Goal: Go to known website: Access a specific website the user already knows

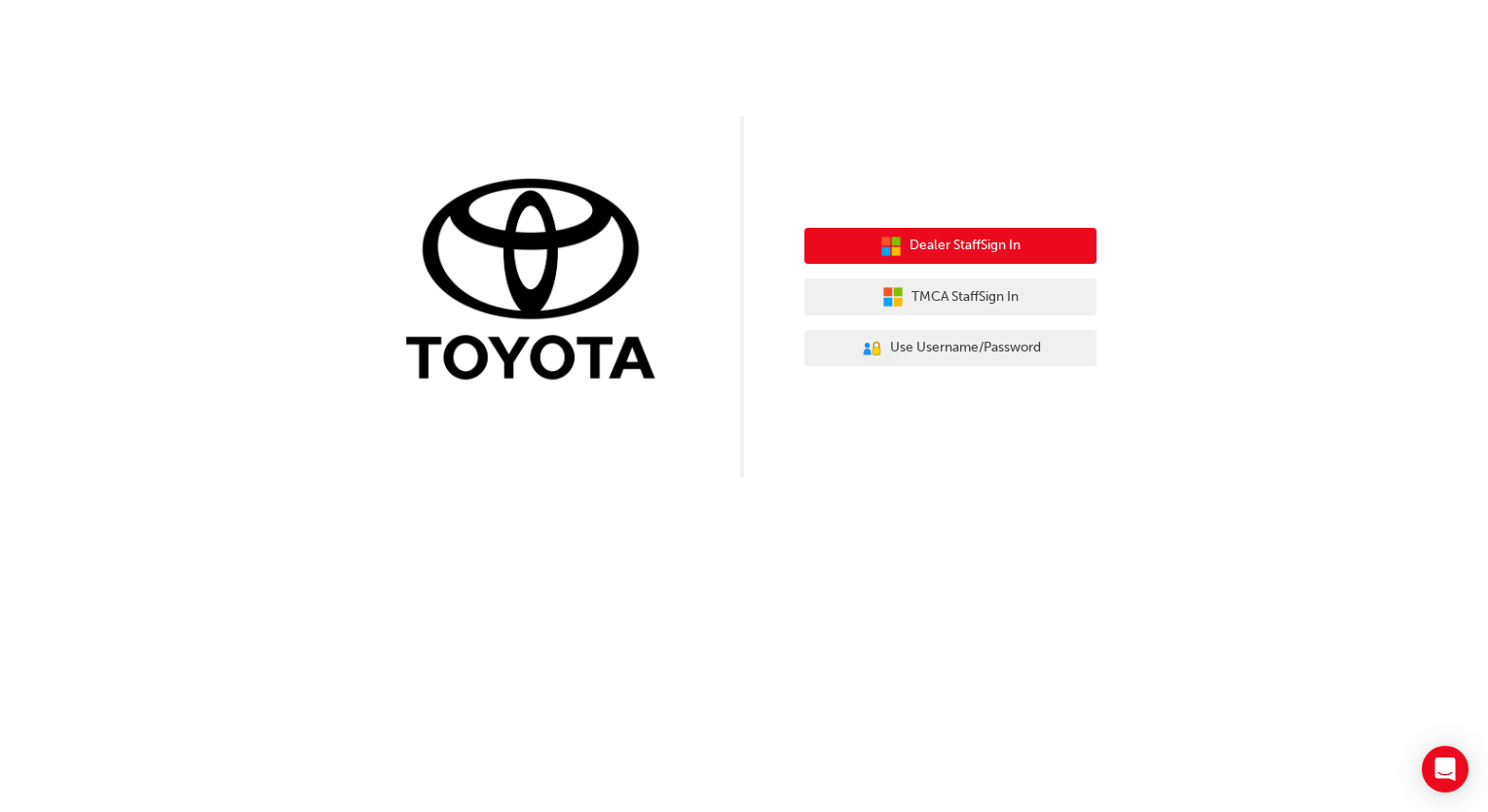
click at [1047, 249] on button "Dealer Staff Sign In" at bounding box center [950, 247] width 292 height 37
